Goal: Book appointment/travel/reservation

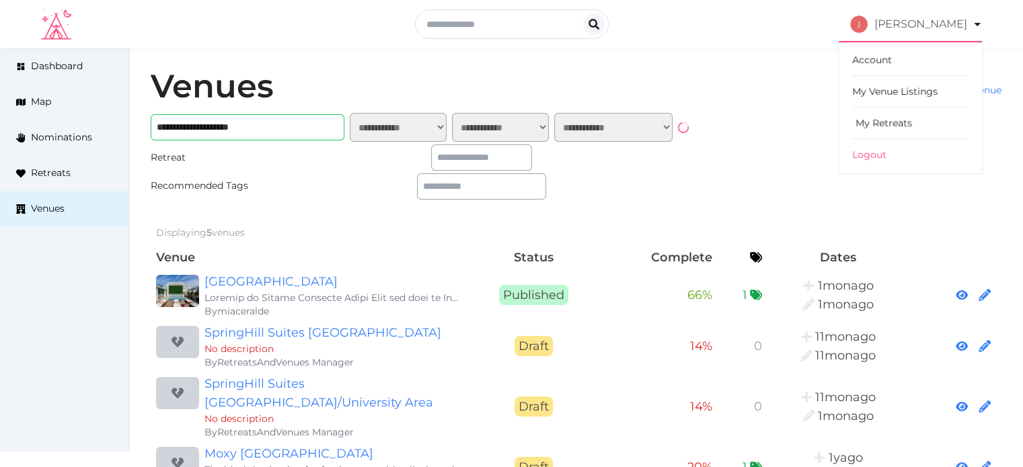
click at [882, 124] on link "My Retreats" at bounding box center [910, 124] width 116 height 32
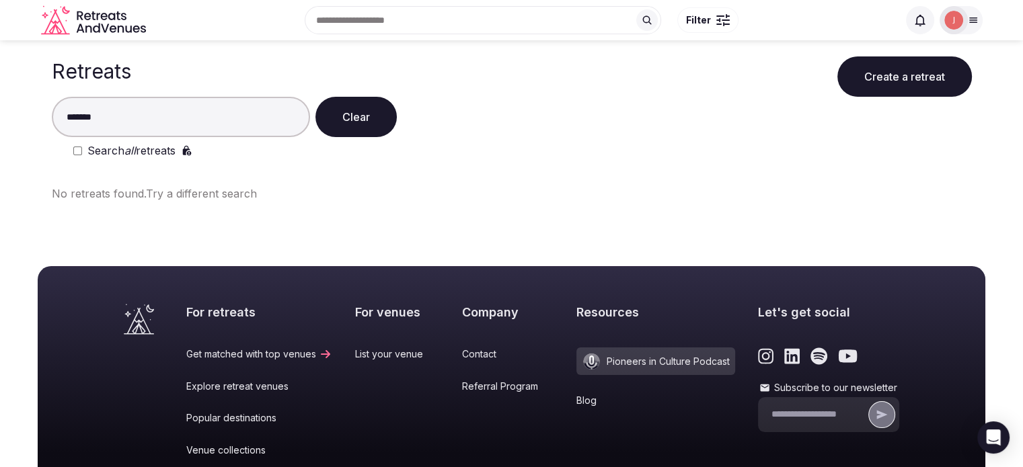
click at [133, 137] on input "*******" at bounding box center [181, 117] width 258 height 40
type input "*******"
click at [133, 141] on div "******* Clear Search all retreats" at bounding box center [512, 128] width 920 height 62
click at [133, 148] on em "all" at bounding box center [129, 150] width 11 height 13
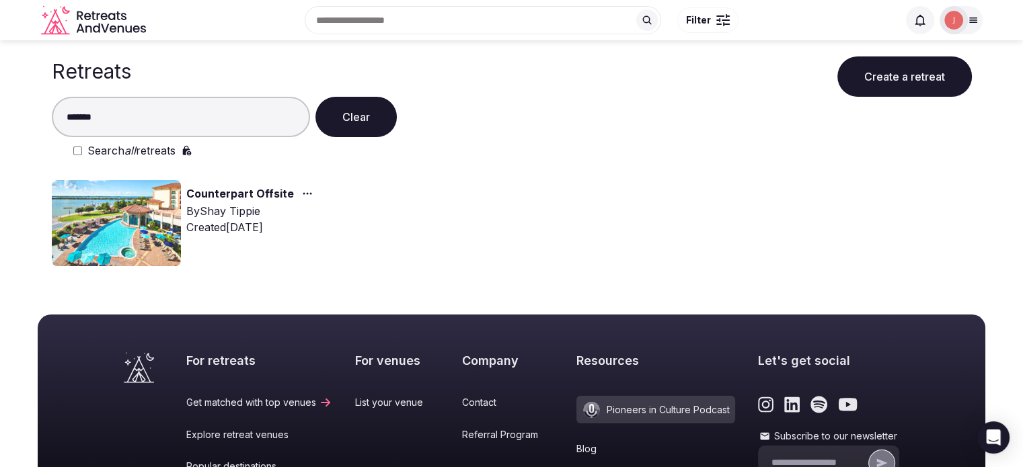
click at [131, 218] on img at bounding box center [116, 223] width 129 height 86
click at [206, 199] on link "Counterpart Offsite" at bounding box center [240, 194] width 108 height 17
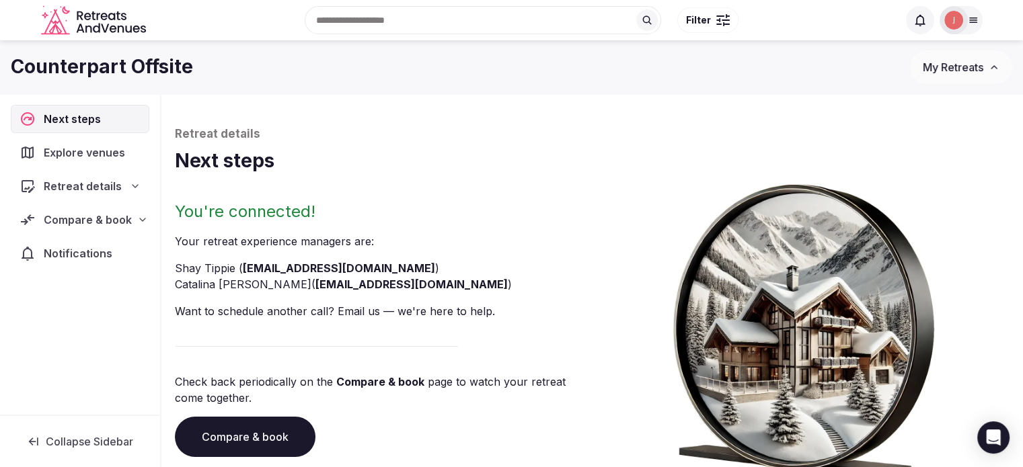
click at [78, 209] on div "Compare & book" at bounding box center [80, 220] width 139 height 28
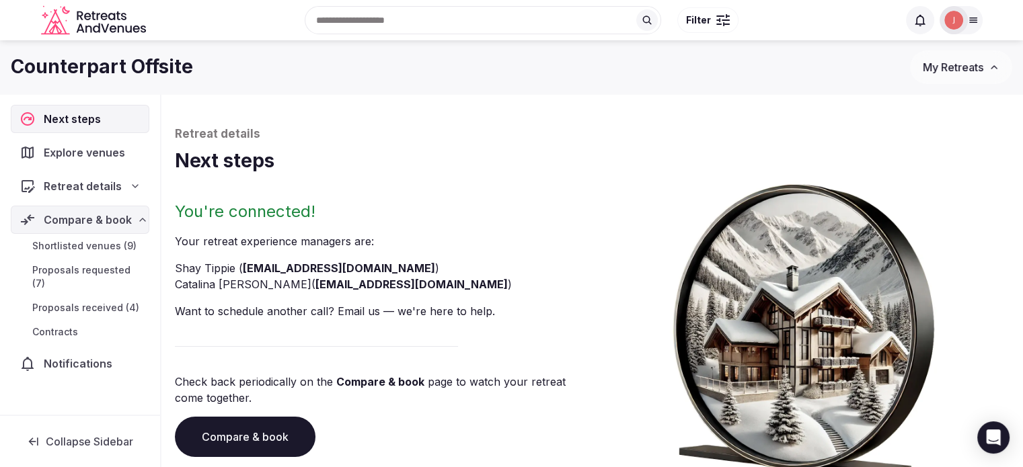
click at [79, 301] on span "Proposals received (4)" at bounding box center [85, 307] width 107 height 13
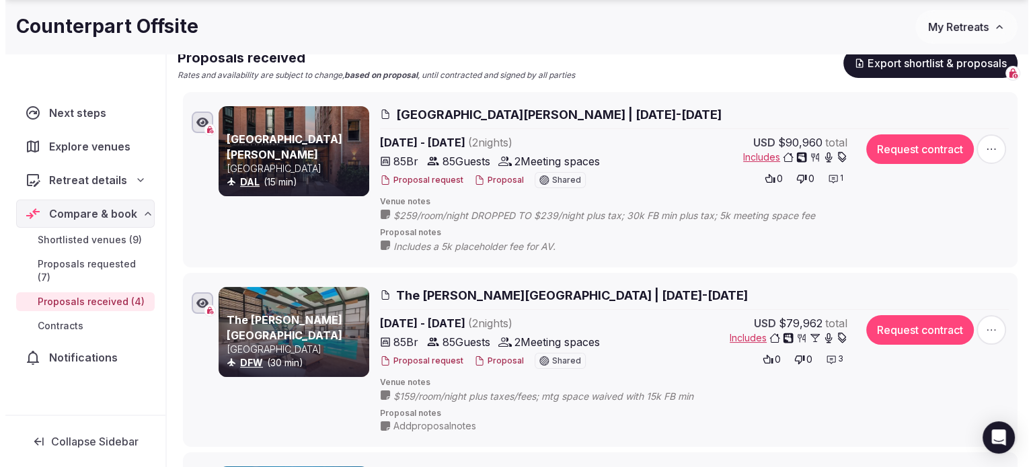
scroll to position [202, 0]
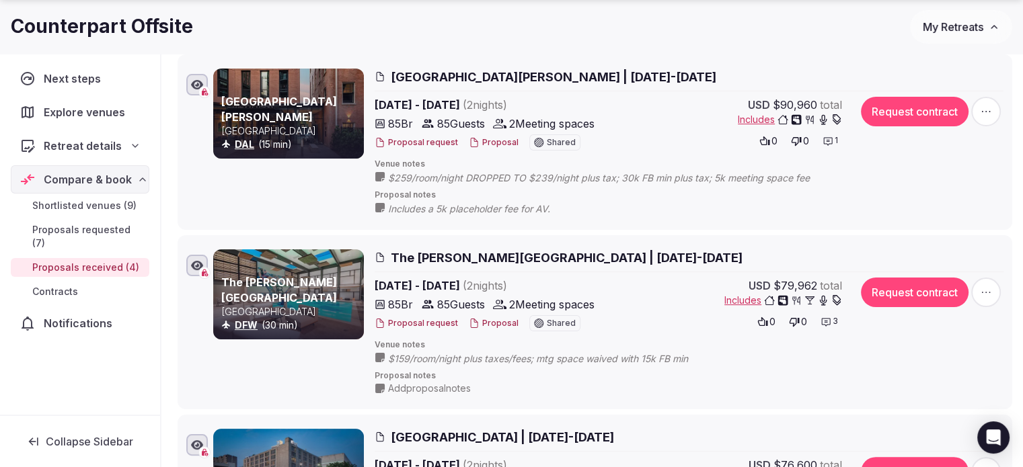
click at [441, 73] on span "Kimpton Pittman Hotel | January 13-15,2026" at bounding box center [554, 77] width 326 height 17
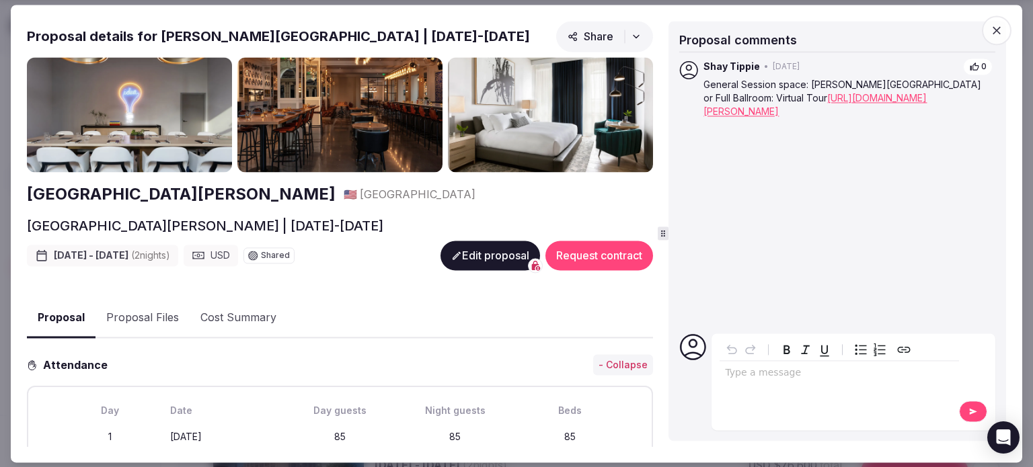
click at [168, 194] on h2 "Kimpton Pittman Hotel" at bounding box center [181, 195] width 309 height 23
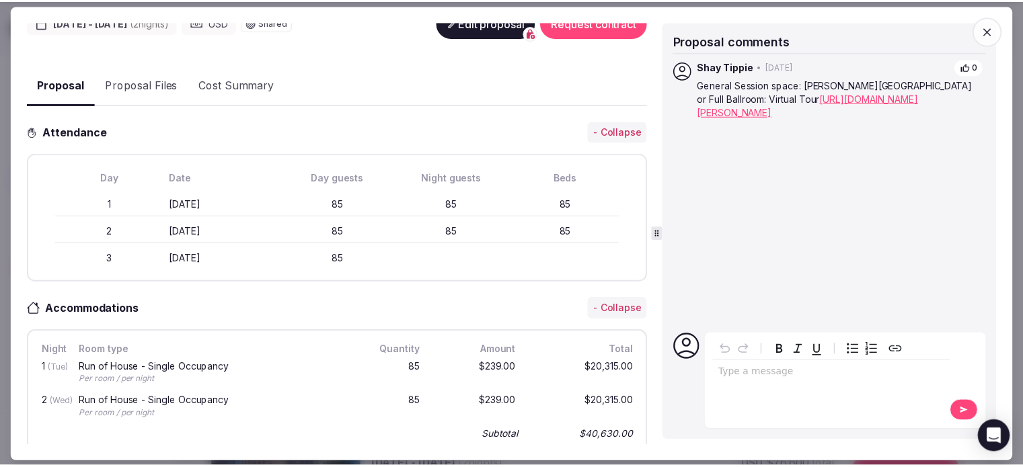
scroll to position [269, 0]
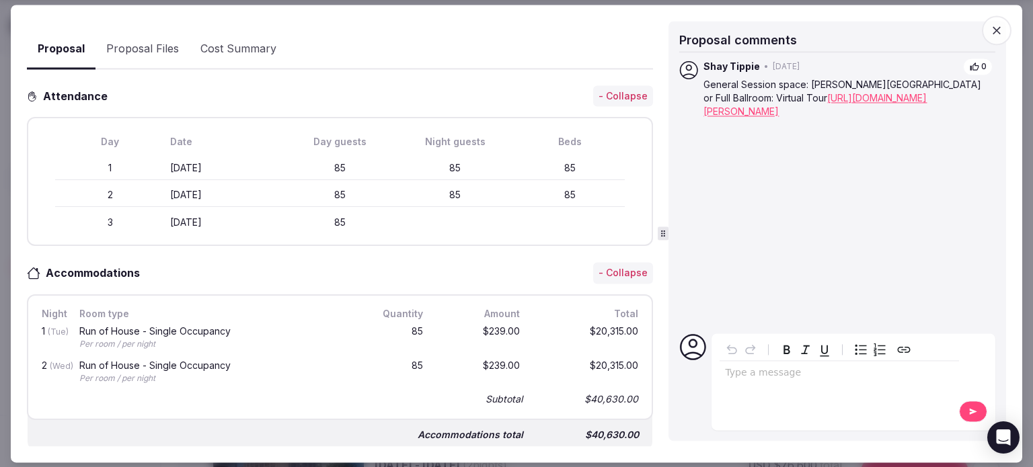
click at [995, 32] on icon "button" at bounding box center [996, 30] width 13 height 13
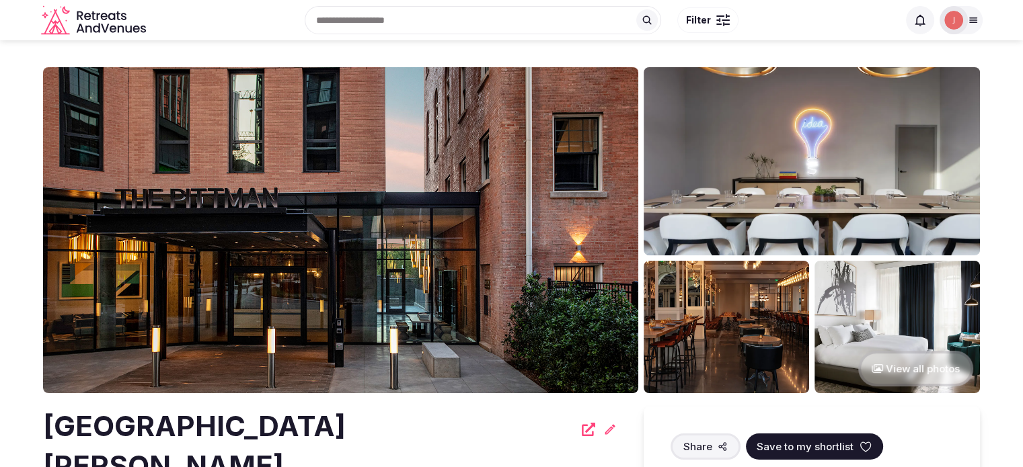
click at [393, 213] on img at bounding box center [340, 230] width 595 height 326
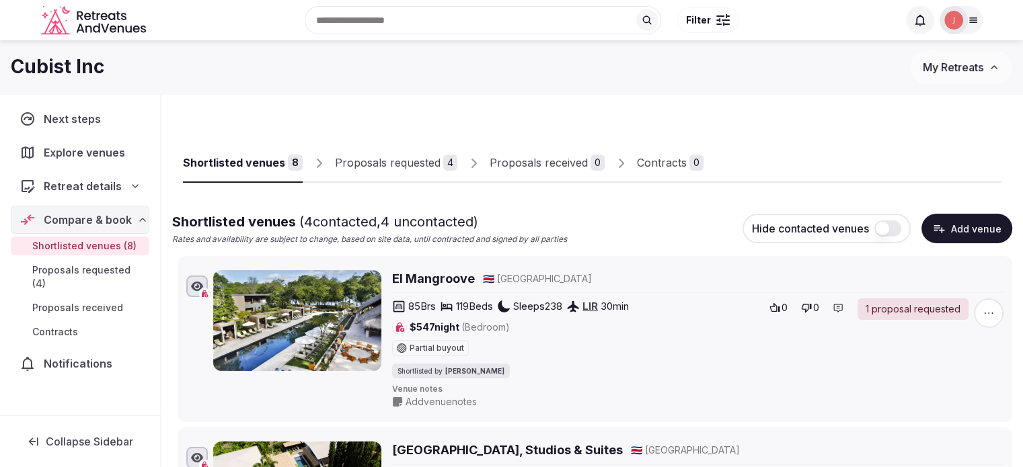
click at [395, 163] on div "Proposals requested" at bounding box center [388, 163] width 106 height 16
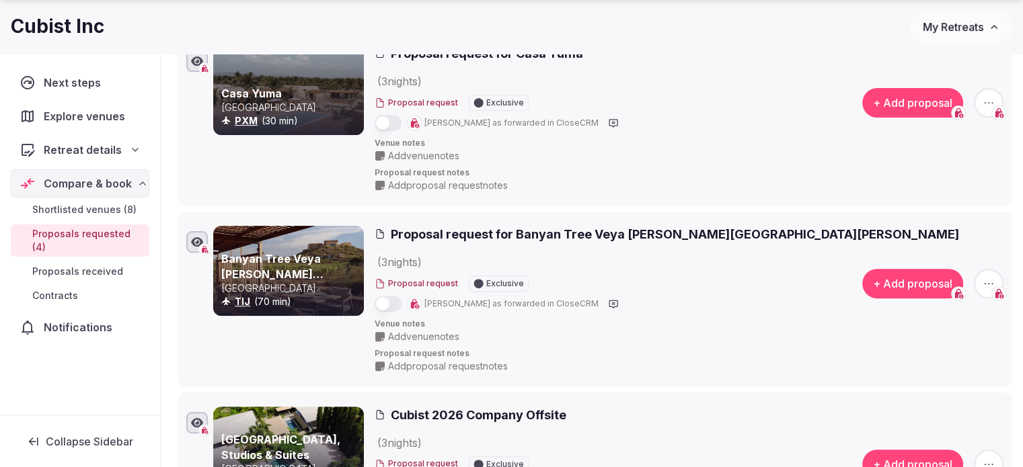
scroll to position [404, 0]
